Goal: Transaction & Acquisition: Obtain resource

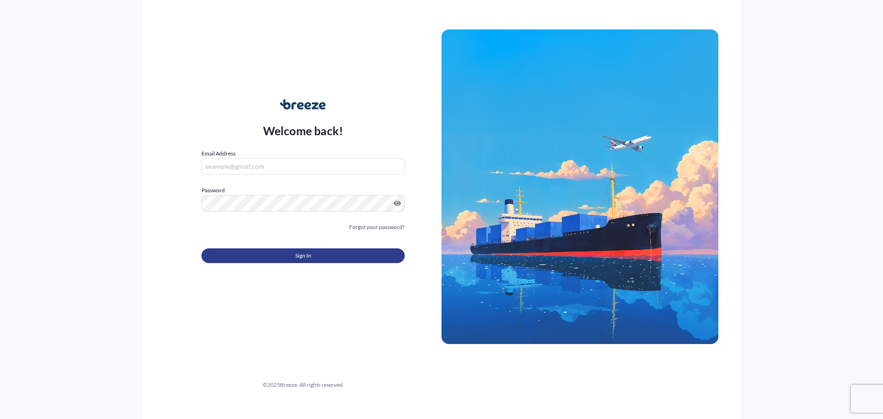
type input "[EMAIL_ADDRESS][DOMAIN_NAME]"
click at [266, 258] on button "Sign In" at bounding box center [302, 255] width 203 height 15
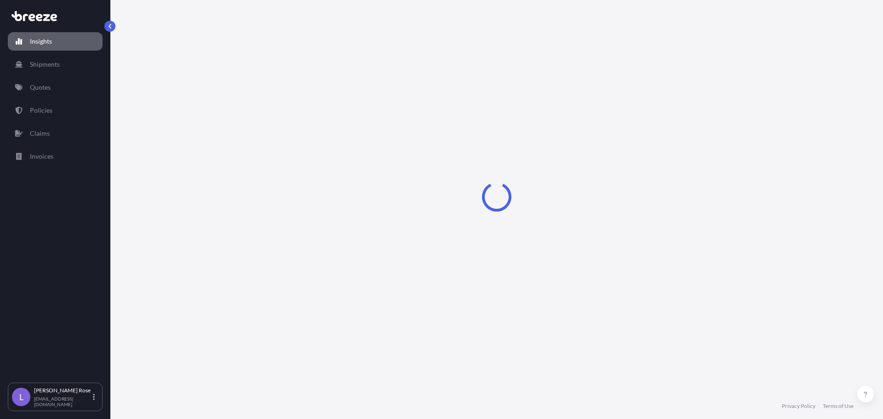
select select "2025"
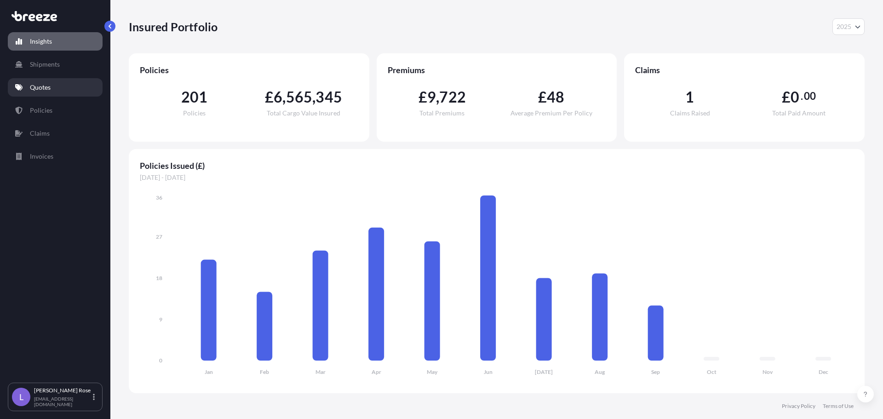
click at [33, 85] on p "Quotes" at bounding box center [40, 87] width 21 height 9
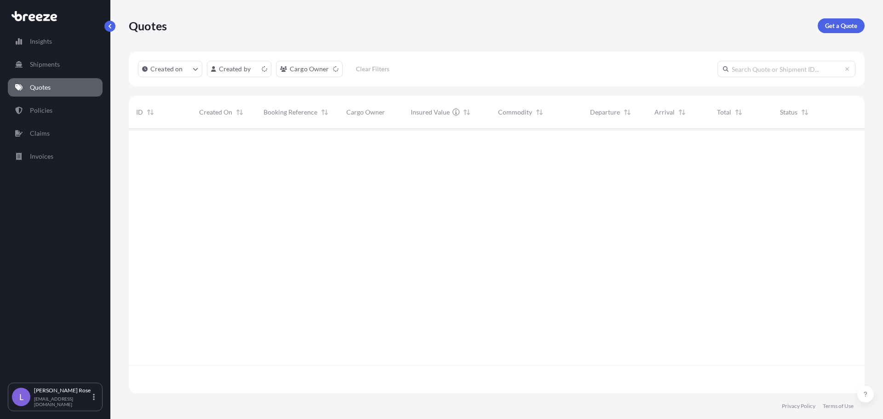
scroll to position [262, 729]
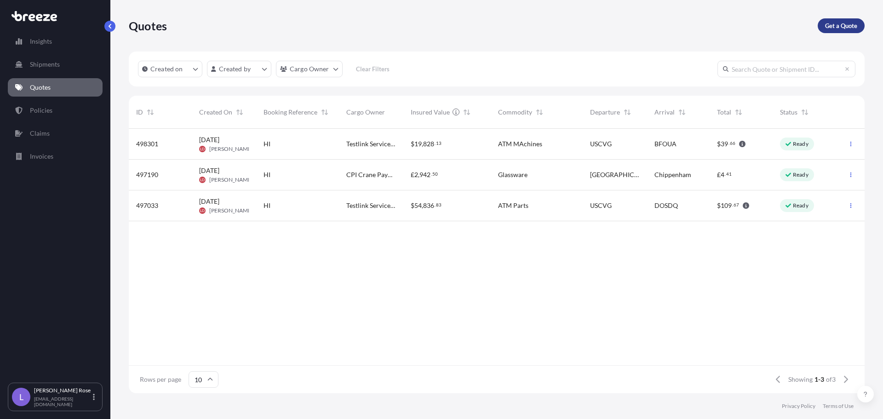
click at [841, 25] on p "Get a Quote" at bounding box center [841, 25] width 32 height 9
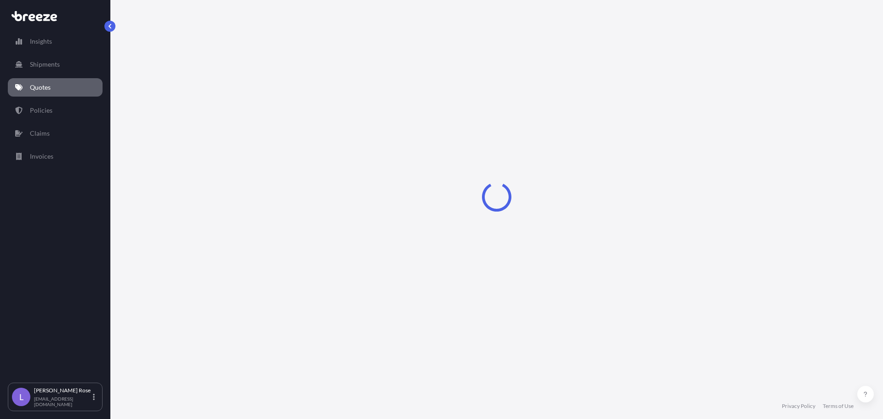
select select "Sea"
select select "1"
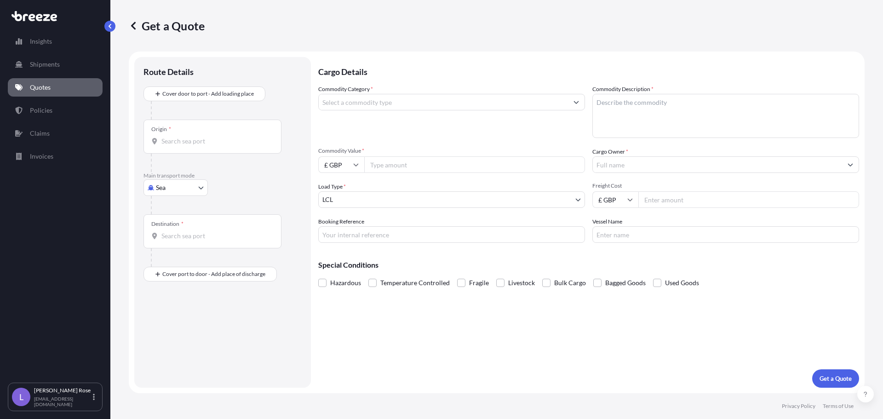
click at [182, 186] on body "Insights Shipments Quotes Policies Claims Invoices L [PERSON_NAME] [PERSON_NAME…" at bounding box center [441, 209] width 883 height 419
click at [174, 246] on span "Road" at bounding box center [168, 244] width 15 height 9
select select "Road"
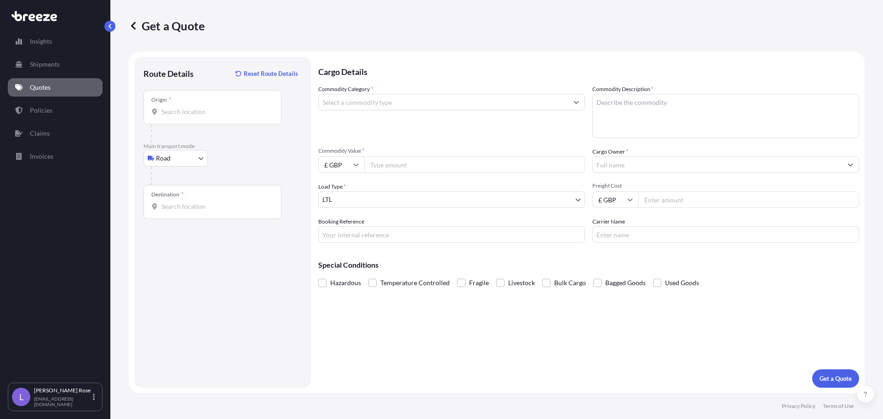
click at [199, 118] on div "Origin *" at bounding box center [212, 107] width 138 height 34
click at [199, 116] on input "Origin *" at bounding box center [215, 111] width 108 height 9
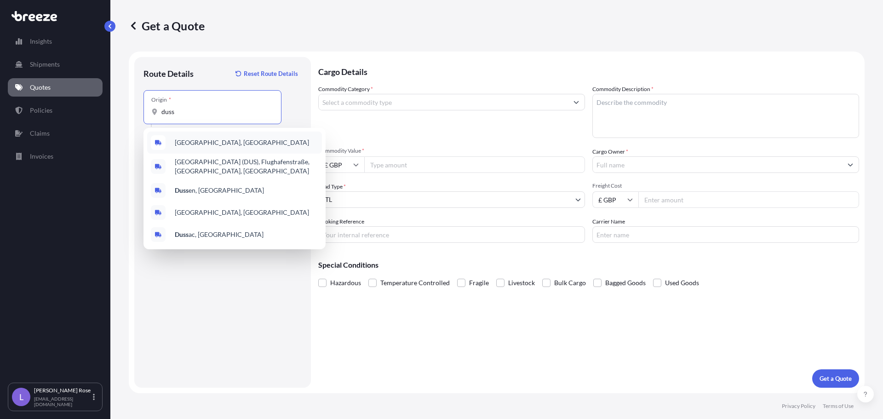
click at [208, 136] on div "[GEOGRAPHIC_DATA], [GEOGRAPHIC_DATA]" at bounding box center [234, 142] width 175 height 22
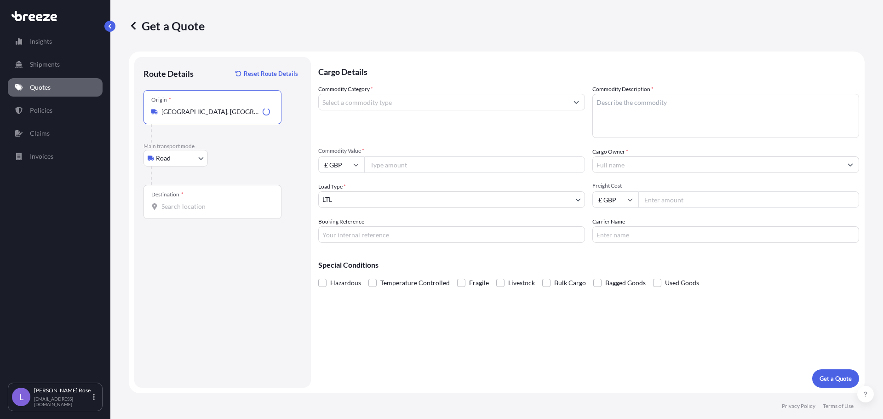
type input "[GEOGRAPHIC_DATA], [GEOGRAPHIC_DATA]"
click at [191, 204] on input "Destination *" at bounding box center [215, 206] width 108 height 9
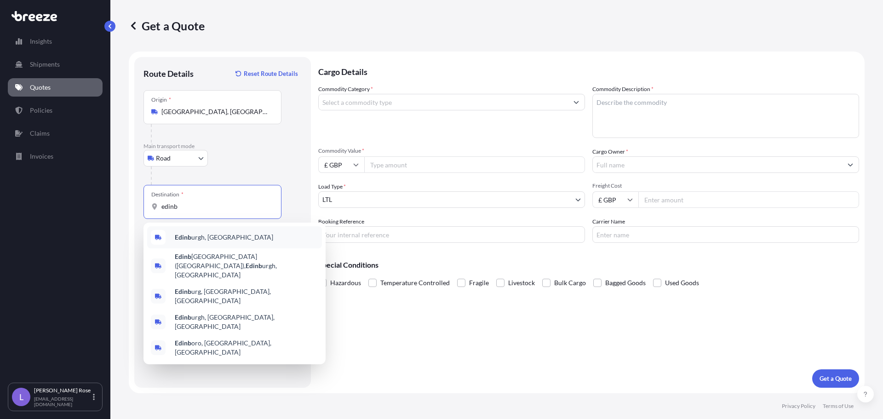
click at [196, 236] on span "Edinb urgh, [GEOGRAPHIC_DATA]" at bounding box center [224, 237] width 98 height 9
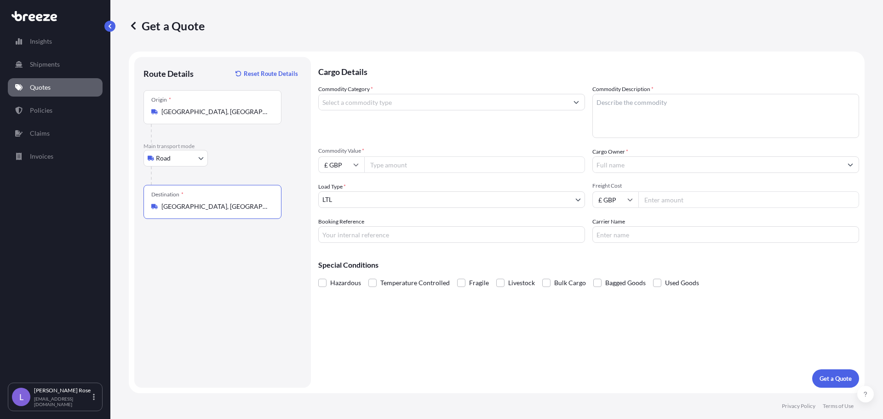
type input "[GEOGRAPHIC_DATA], [GEOGRAPHIC_DATA]"
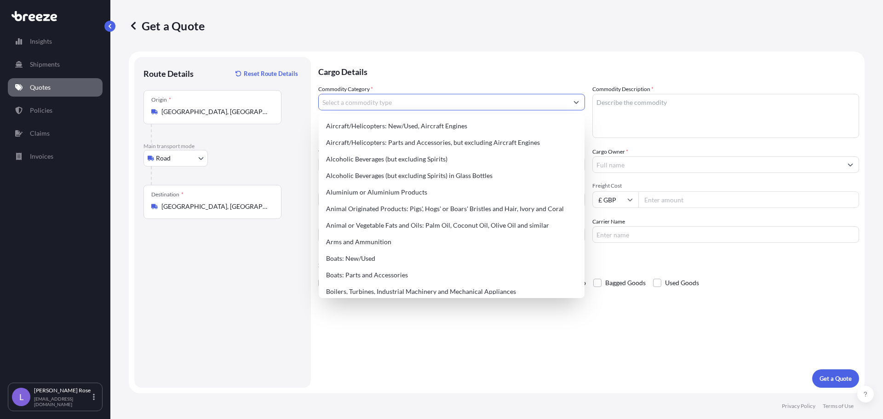
click at [378, 105] on input "Commodity Category *" at bounding box center [443, 102] width 249 height 17
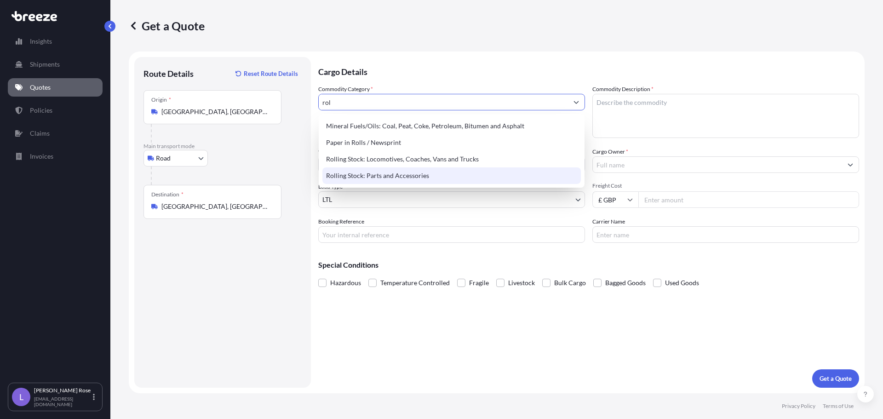
click at [367, 175] on div "Rolling Stock: Parts and Accessories" at bounding box center [451, 175] width 258 height 17
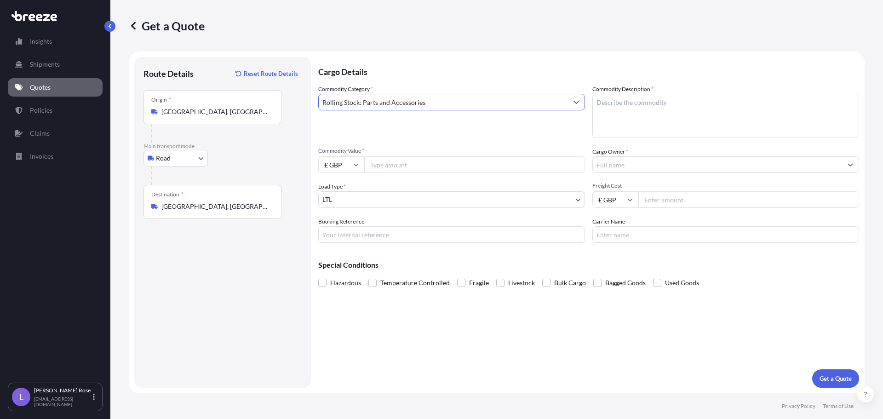
type input "Rolling Stock: Parts and Accessories"
click at [685, 122] on textarea "Commodity Description *" at bounding box center [725, 116] width 267 height 44
type textarea "Rail Parts - 8607998000"
click at [564, 159] on input "Commodity Value *" at bounding box center [474, 164] width 221 height 17
type input "1"
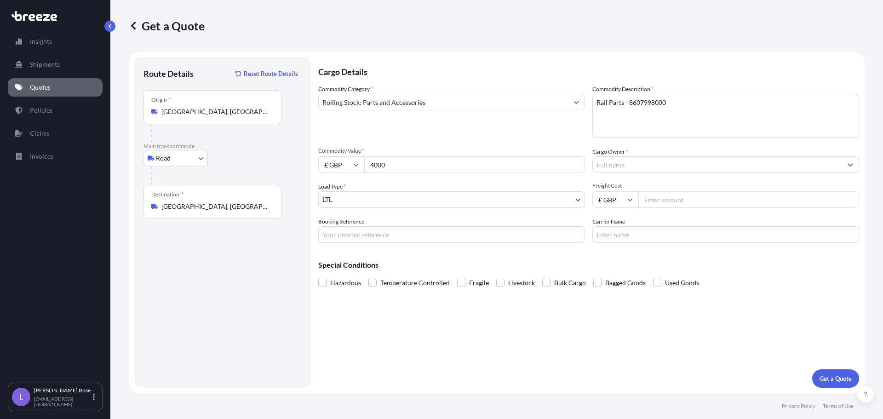
type input "4000"
click at [357, 165] on icon at bounding box center [356, 165] width 6 height 6
click at [337, 194] on div "€ EUR" at bounding box center [341, 189] width 39 height 17
type input "€ EUR"
click at [622, 165] on input "Cargo Owner *" at bounding box center [717, 164] width 249 height 17
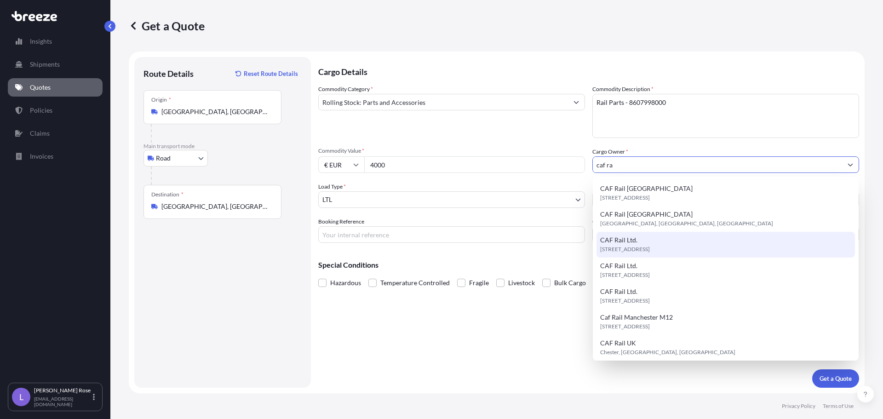
click at [650, 245] on span "[STREET_ADDRESS]" at bounding box center [625, 249] width 50 height 9
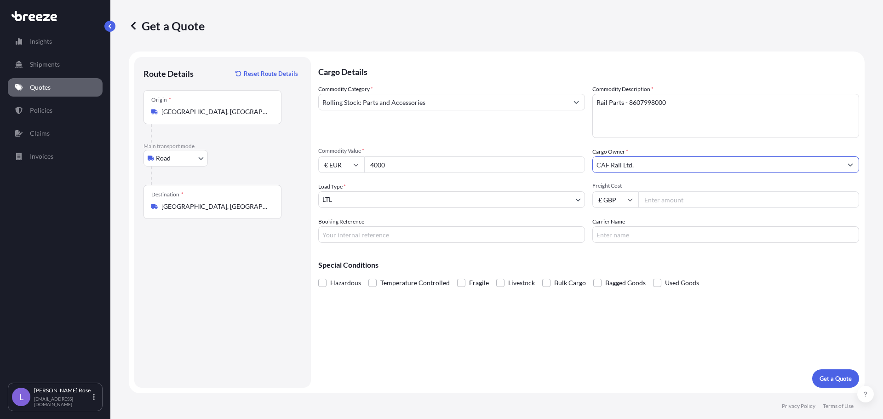
type input "CAF Rail Ltd."
click at [661, 195] on input "Freight Cost" at bounding box center [748, 199] width 221 height 17
type input "2"
type input "350.00"
click at [545, 234] on input "Booking Reference" at bounding box center [451, 234] width 267 height 17
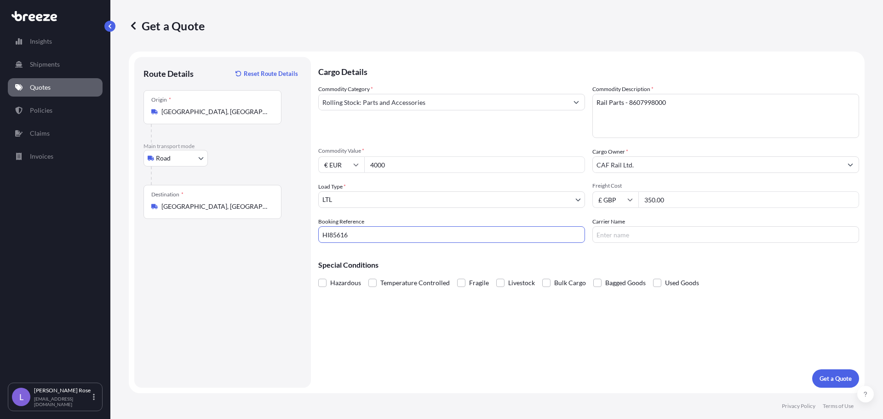
type input "HI85616"
click at [619, 229] on input "Carrier Name" at bounding box center [725, 234] width 267 height 17
type input "Ital"
click at [826, 375] on p "Get a Quote" at bounding box center [835, 378] width 32 height 9
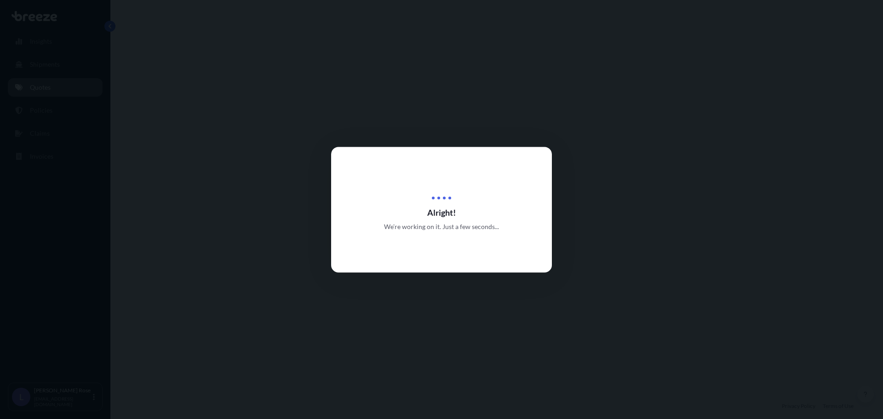
select select "Road"
select select "1"
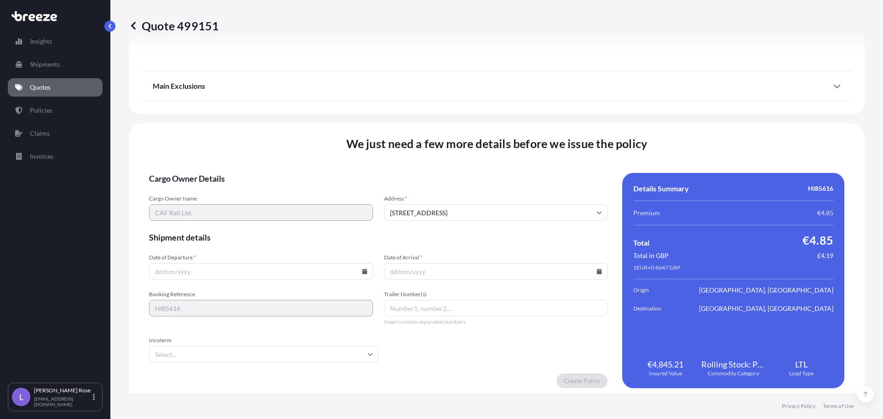
scroll to position [1040, 0]
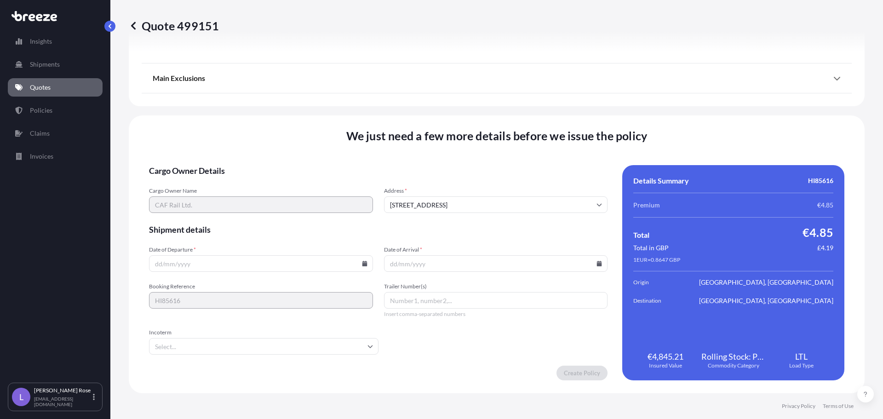
click at [364, 265] on icon at bounding box center [364, 264] width 5 height 6
click at [237, 183] on button "17" at bounding box center [238, 181] width 15 height 15
type input "[DATE]"
click at [597, 263] on icon at bounding box center [599, 264] width 5 height 6
click at [471, 215] on button "1" at bounding box center [470, 216] width 15 height 15
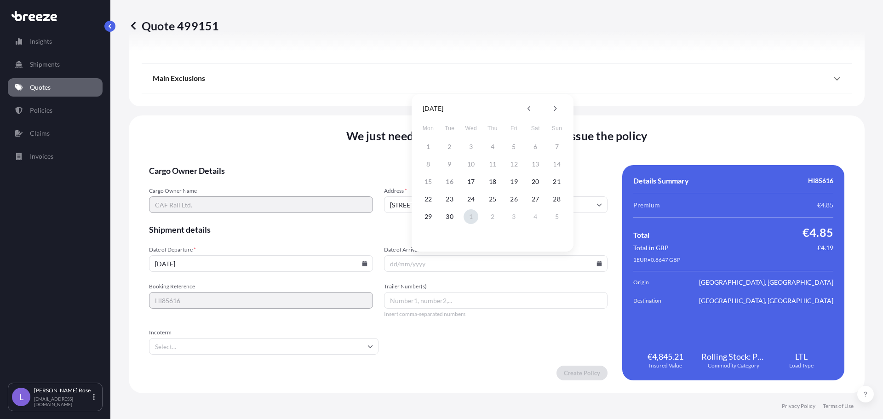
type input "[DATE]"
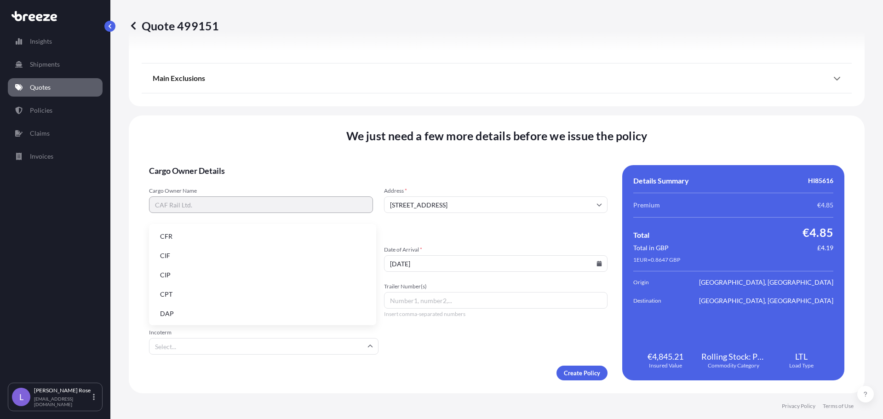
click at [348, 346] on input "Incoterm" at bounding box center [263, 346] width 229 height 17
click at [165, 289] on li "FCA" at bounding box center [263, 293] width 220 height 17
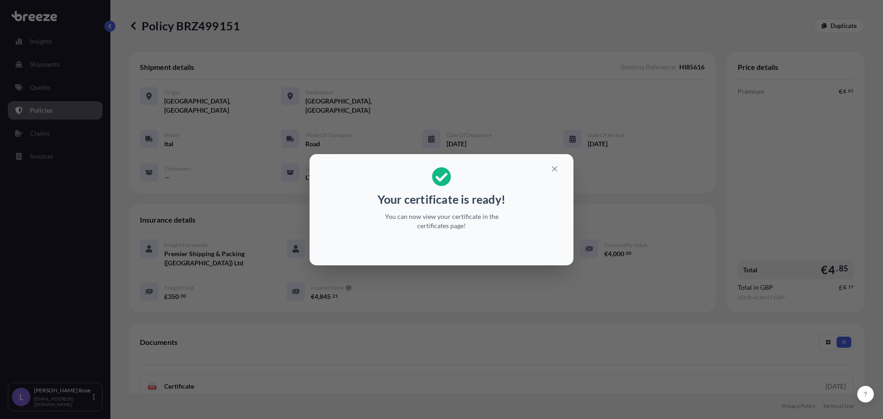
click at [580, 275] on div "Your certificate is ready! You can now view your certificate in the certificate…" at bounding box center [441, 209] width 883 height 419
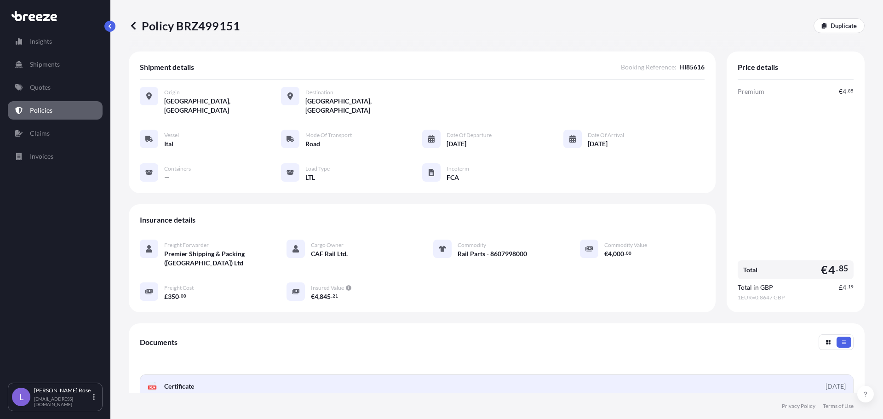
click at [246, 377] on link "PDF Certificate [DATE]" at bounding box center [496, 386] width 713 height 24
